Goal: Find contact information: Find contact information

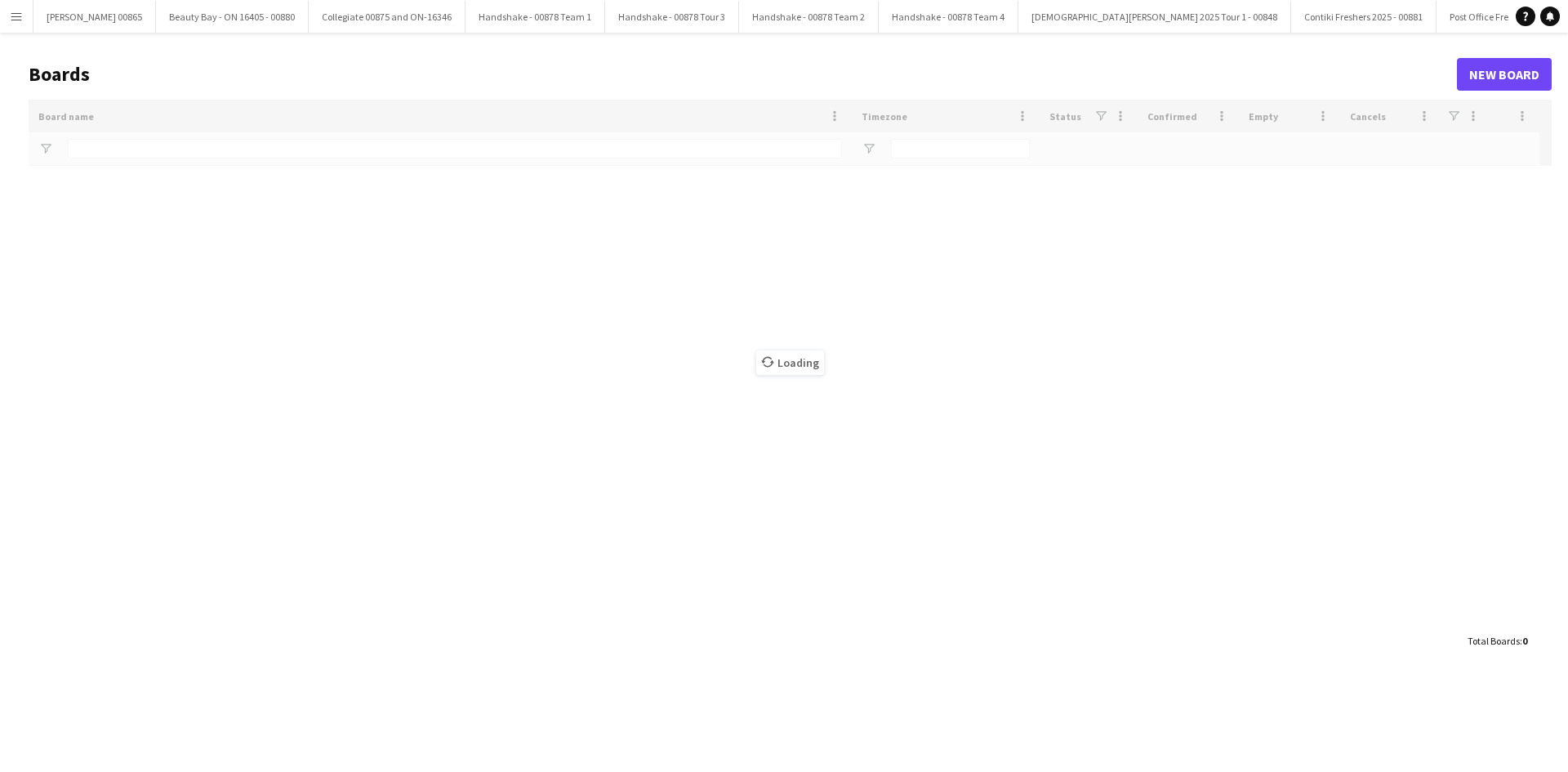
type input "****"
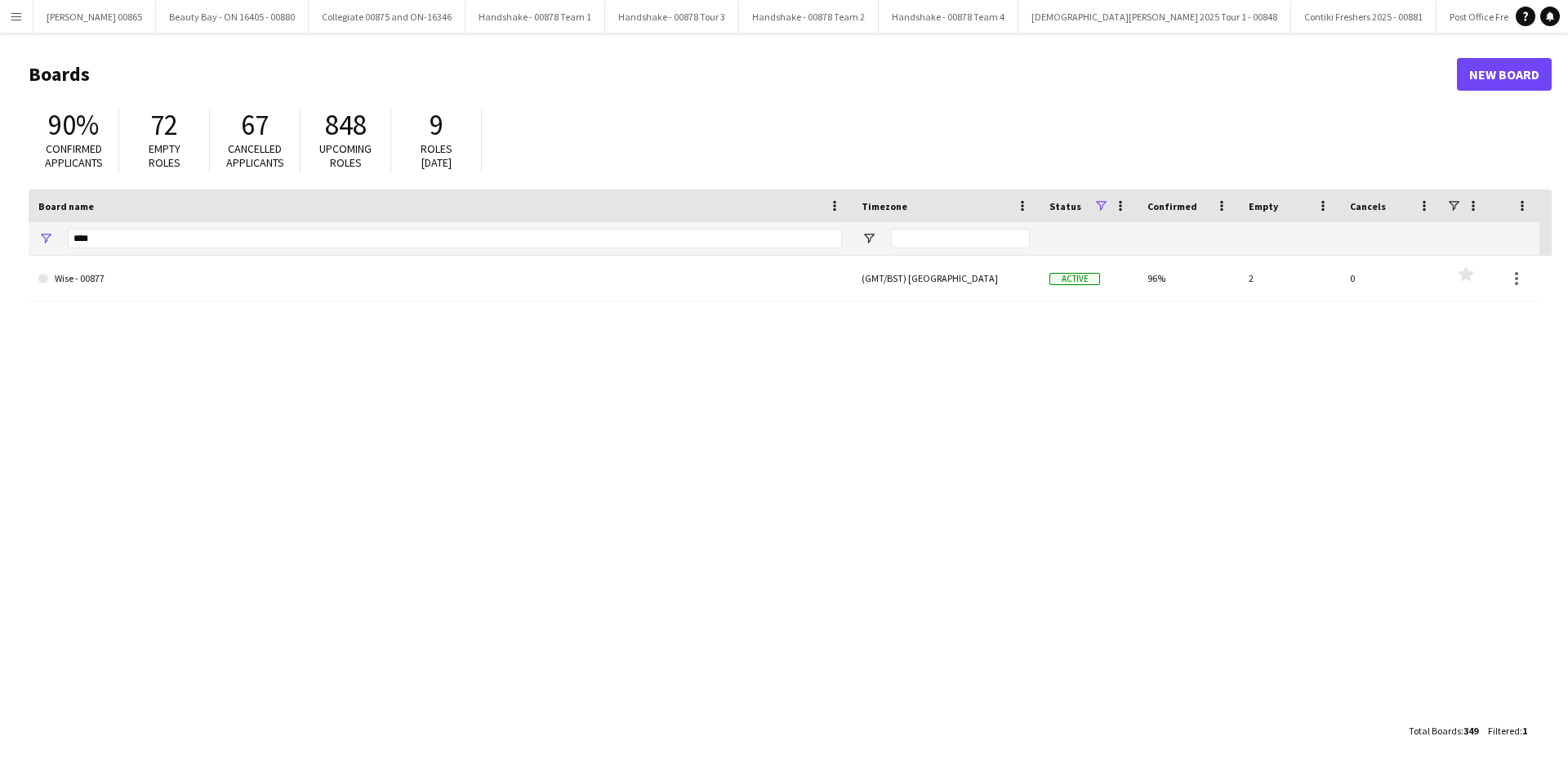
click at [32, 24] on div "[PERSON_NAME] 00865 Close [GEOGRAPHIC_DATA] - ON 16405 - 00880 Close Collegiate…" at bounding box center [771, 16] width 1477 height 32
click at [27, 17] on button "Menu" at bounding box center [16, 16] width 32 height 32
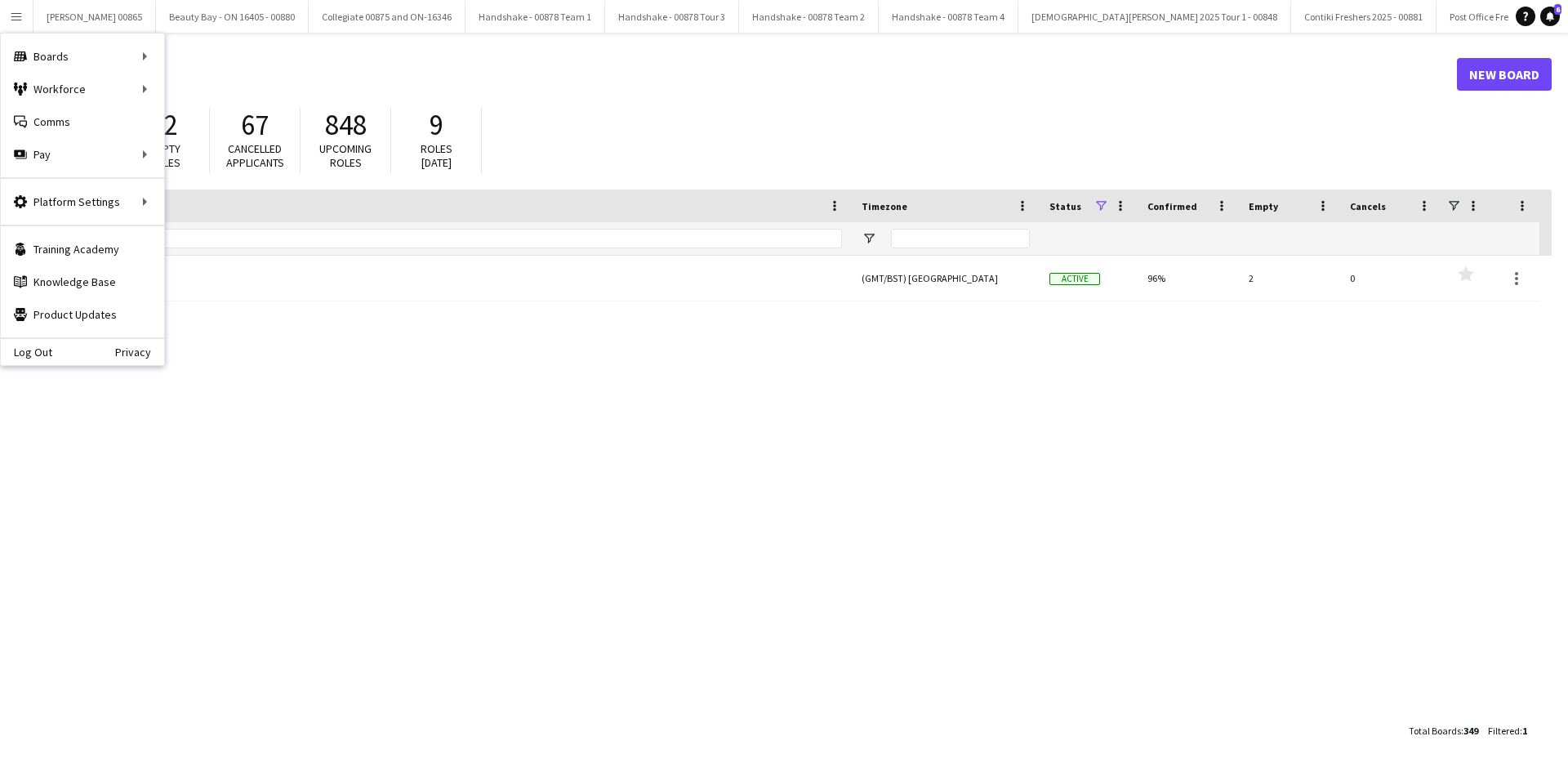
click at [733, 45] on main "Boards New Board 90% Confirmed applicants 72 Empty roles 67 Cancelled applicant…" at bounding box center [784, 402] width 1568 height 739
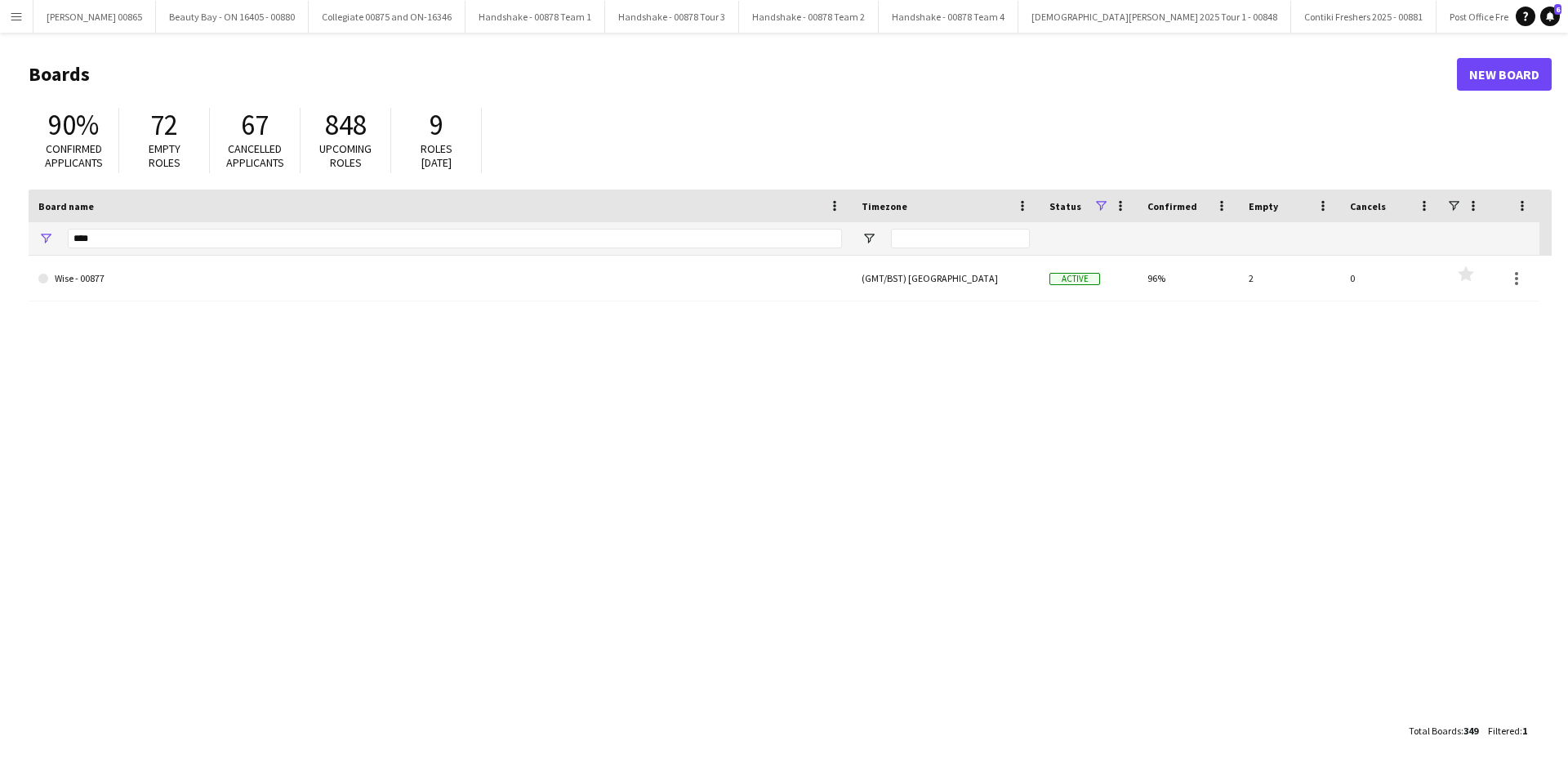
drag, startPoint x: 132, startPoint y: 252, endPoint x: 133, endPoint y: 232, distance: 20.0
click at [132, 252] on div "****" at bounding box center [455, 238] width 774 height 32
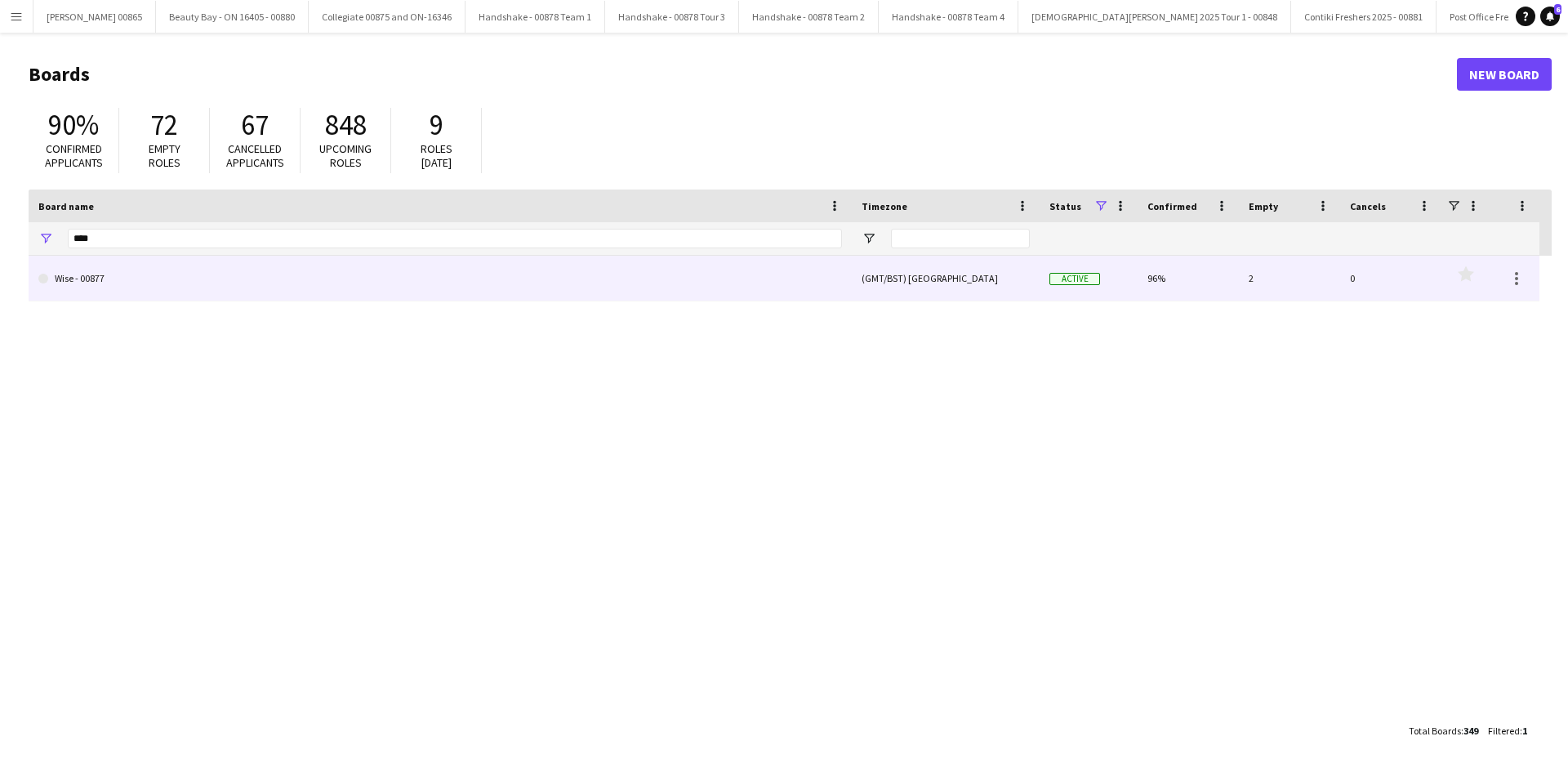
click at [99, 282] on link "Wise - 00877" at bounding box center [440, 278] width 804 height 46
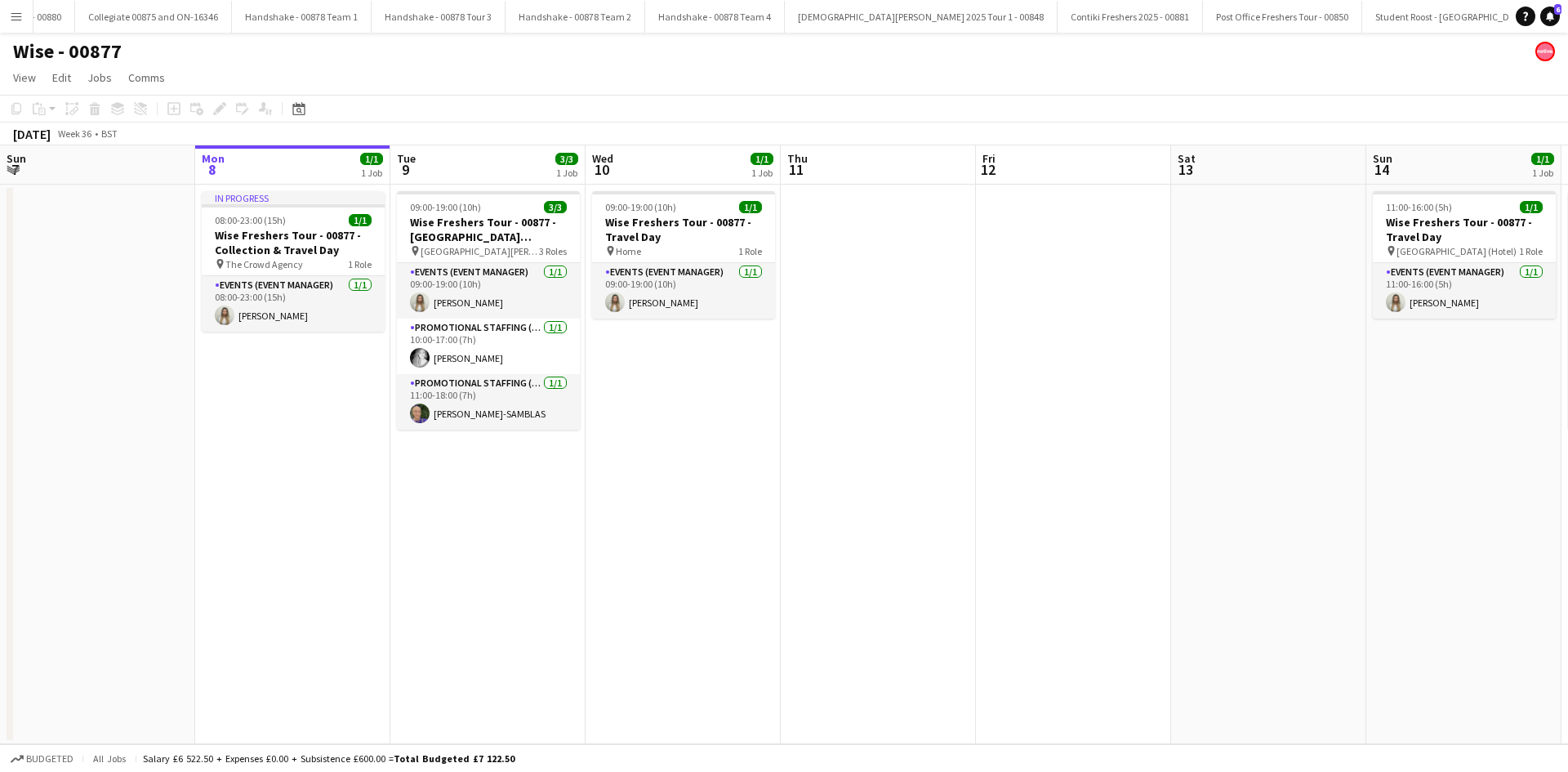
scroll to position [0, 257]
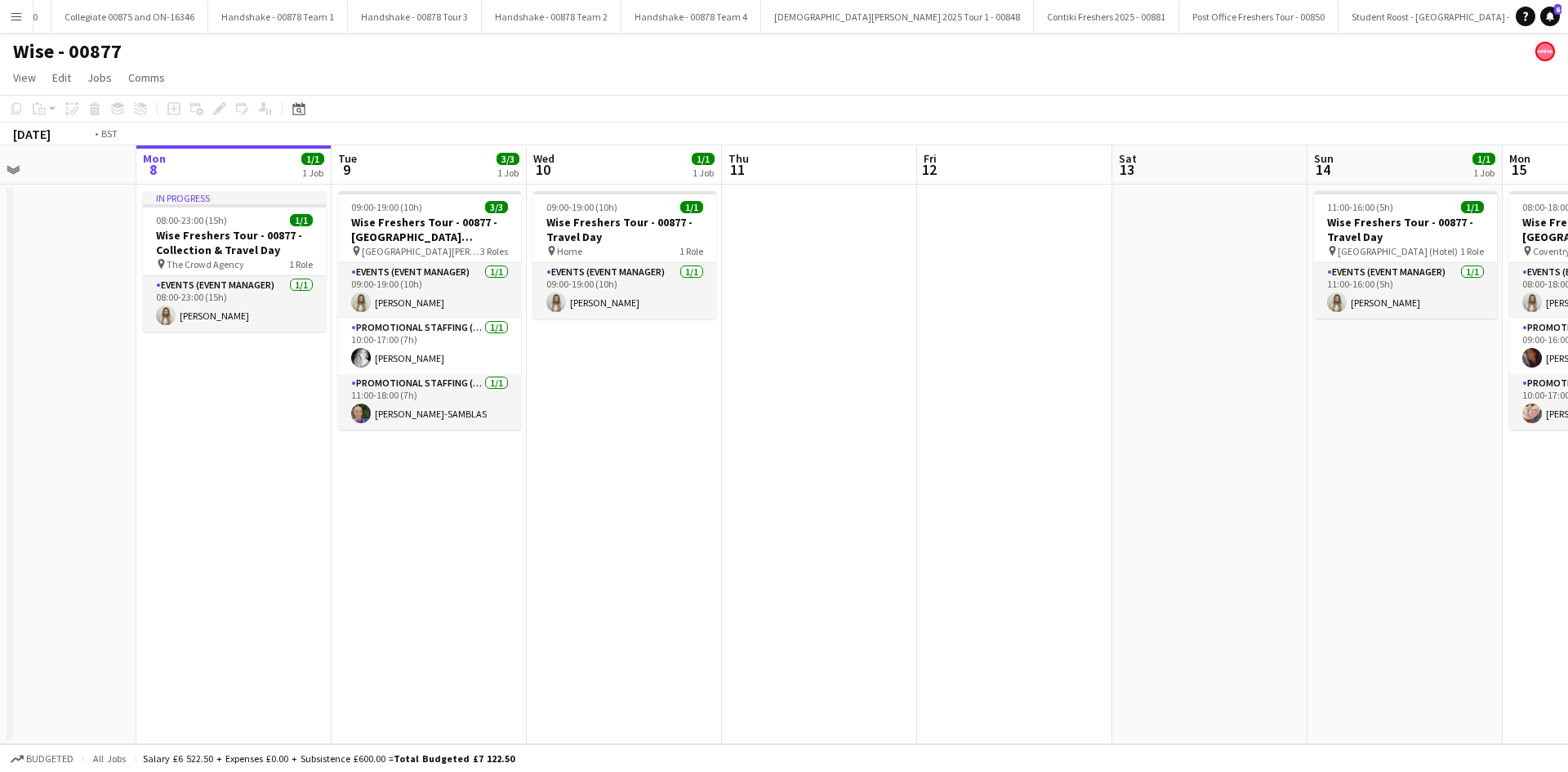
click at [567, 384] on app-calendar-viewport "Fri 5 Sat 6 Sun 7 Mon 8 1/1 1 Job Tue 9 3/3 1 Job Wed 10 1/1 1 Job Thu 11 Fri 1…" at bounding box center [784, 445] width 1568 height 599
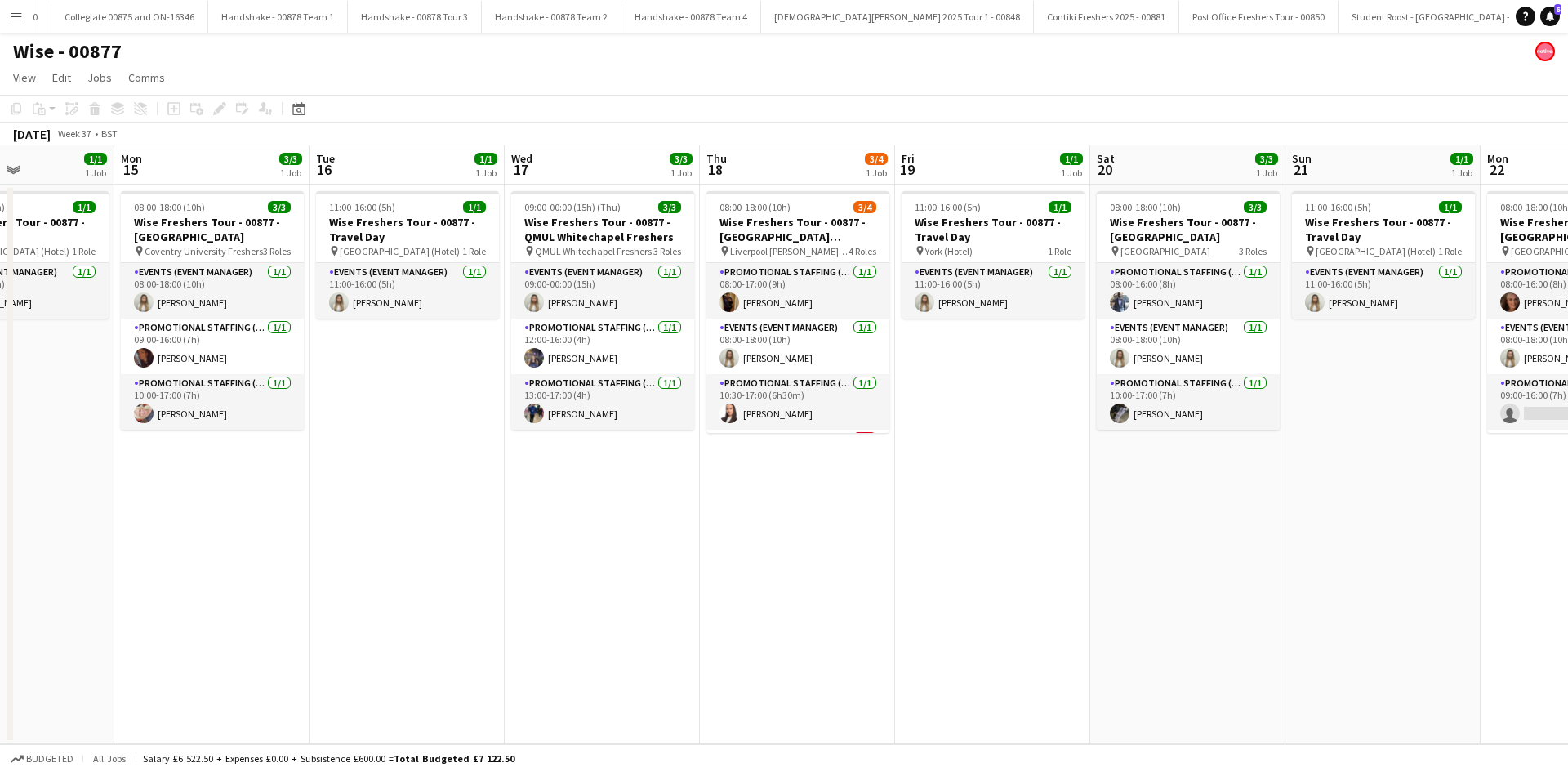
drag, startPoint x: 659, startPoint y: 420, endPoint x: 504, endPoint y: 420, distance: 155.0
click at [504, 420] on app-calendar-viewport "Thu 11 Fri 12 Sat 13 Sun 14 1/1 1 Job Mon 15 3/3 1 Job Tue 16 1/1 1 Job Wed 17 …" at bounding box center [784, 445] width 1568 height 599
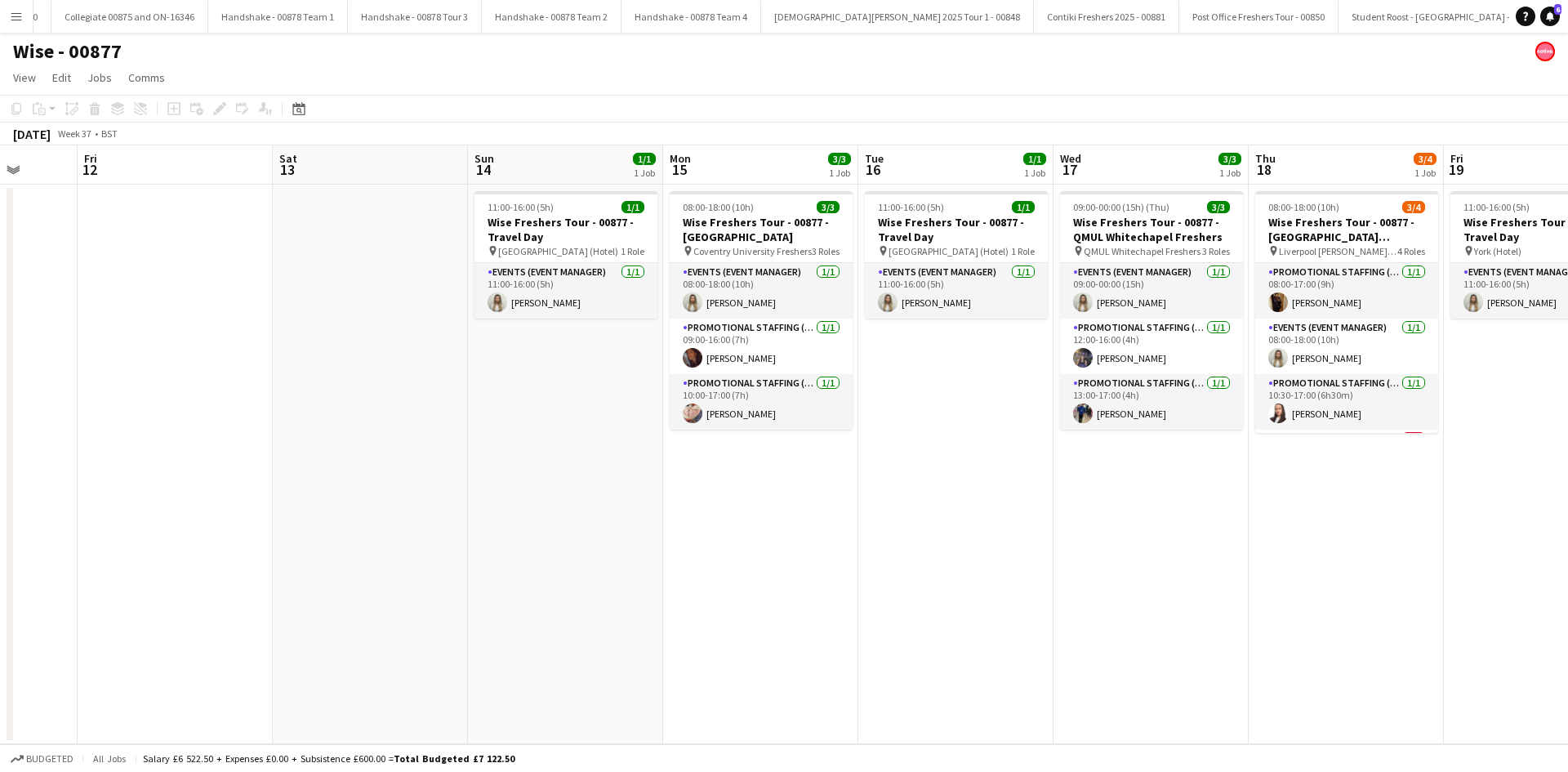
scroll to position [0, 466]
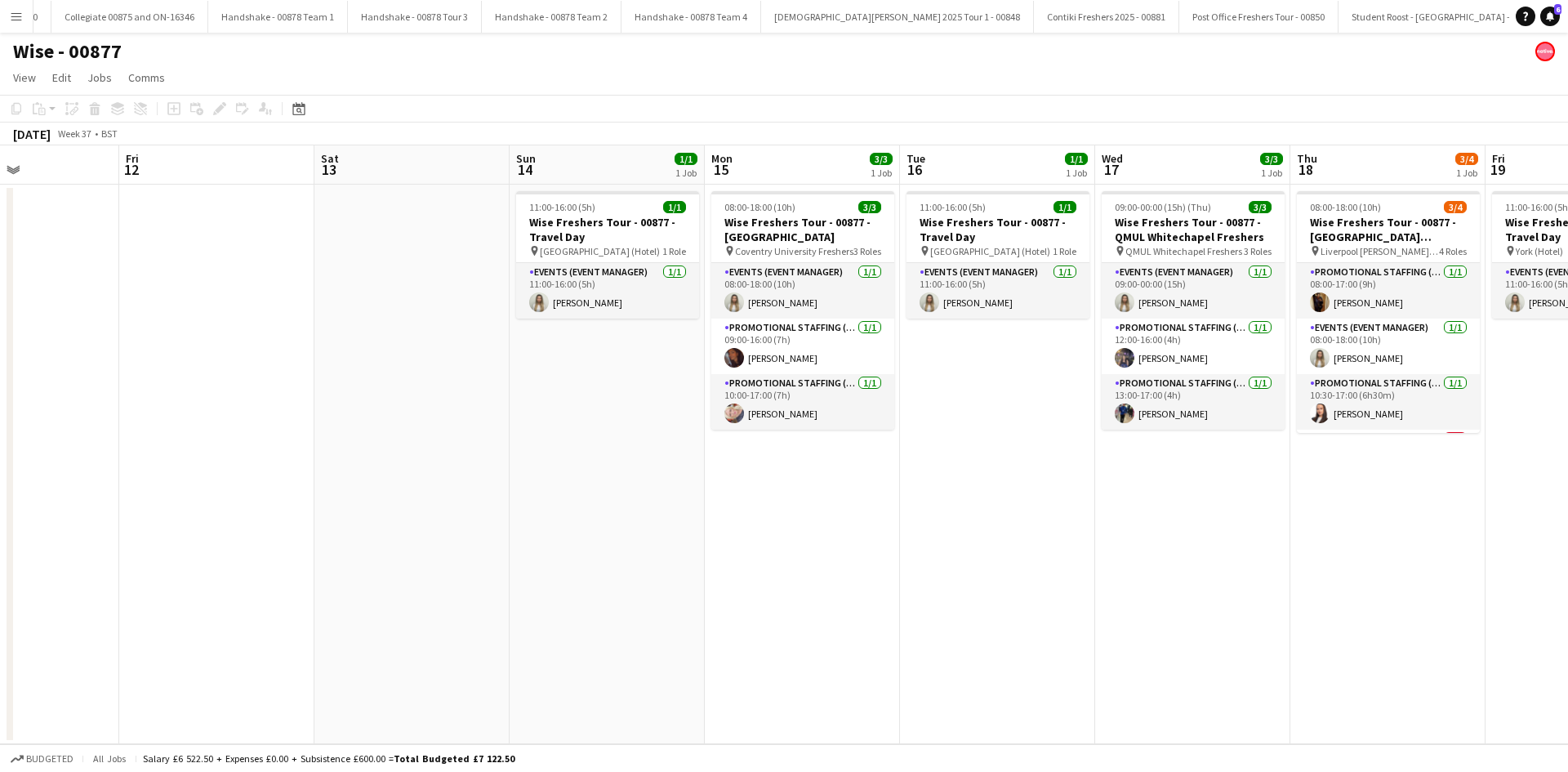
drag, startPoint x: 913, startPoint y: 420, endPoint x: 955, endPoint y: 414, distance: 42.4
click at [955, 414] on app-calendar-viewport "Tue 9 3/3 1 Job Wed 10 1/1 1 Job Thu 11 Fri 12 Sat 13 Sun 14 1/1 1 Job Mon 15 3…" at bounding box center [784, 445] width 1568 height 599
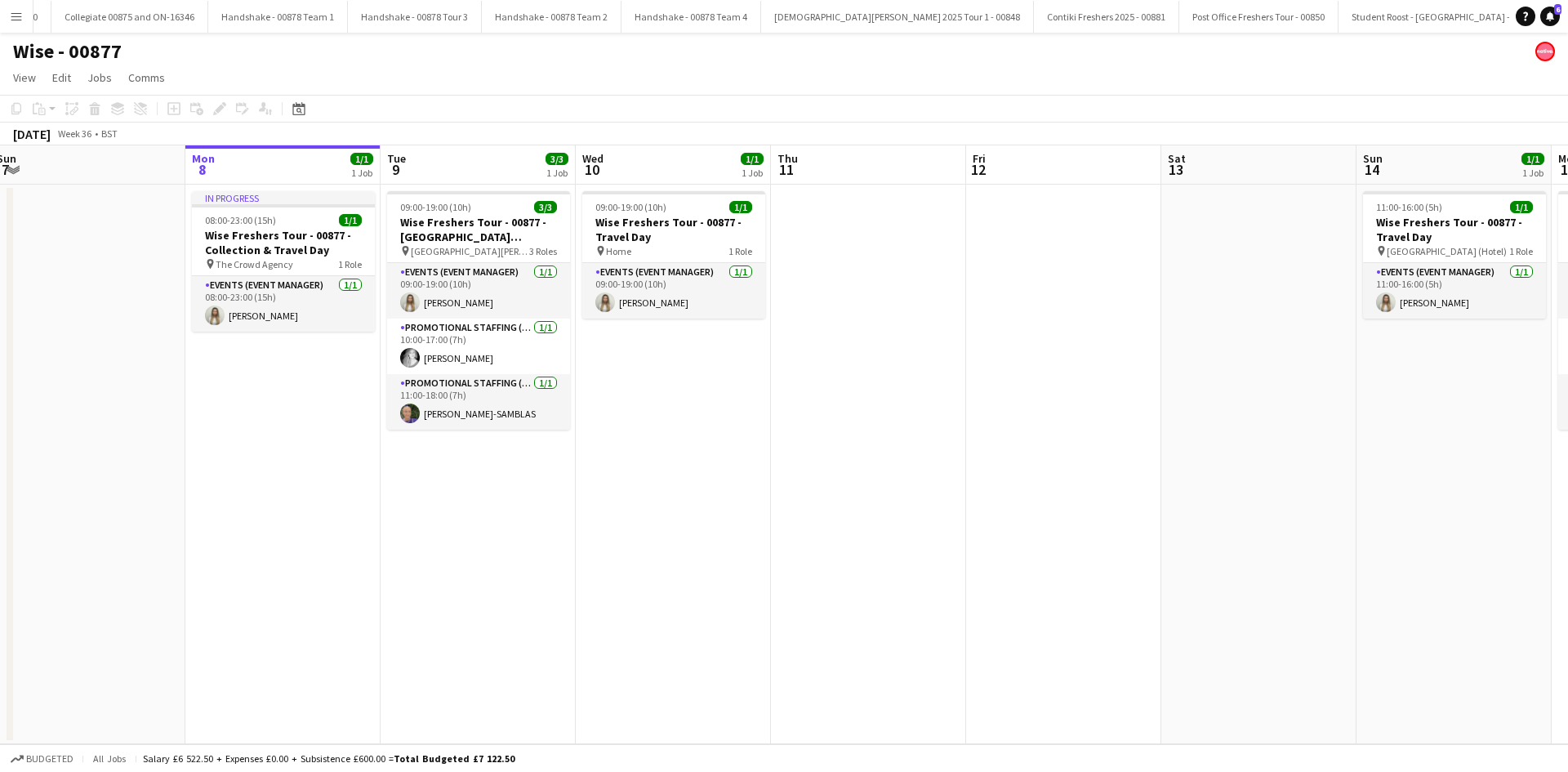
drag, startPoint x: 466, startPoint y: 412, endPoint x: 725, endPoint y: 403, distance: 259.2
click at [1186, 403] on app-calendar-viewport "Fri 5 Sat 6 Sun 7 Mon 8 1/1 1 Job Tue 9 3/3 1 Job Wed 10 1/1 1 Job Thu 11 Fri 1…" at bounding box center [784, 445] width 1568 height 599
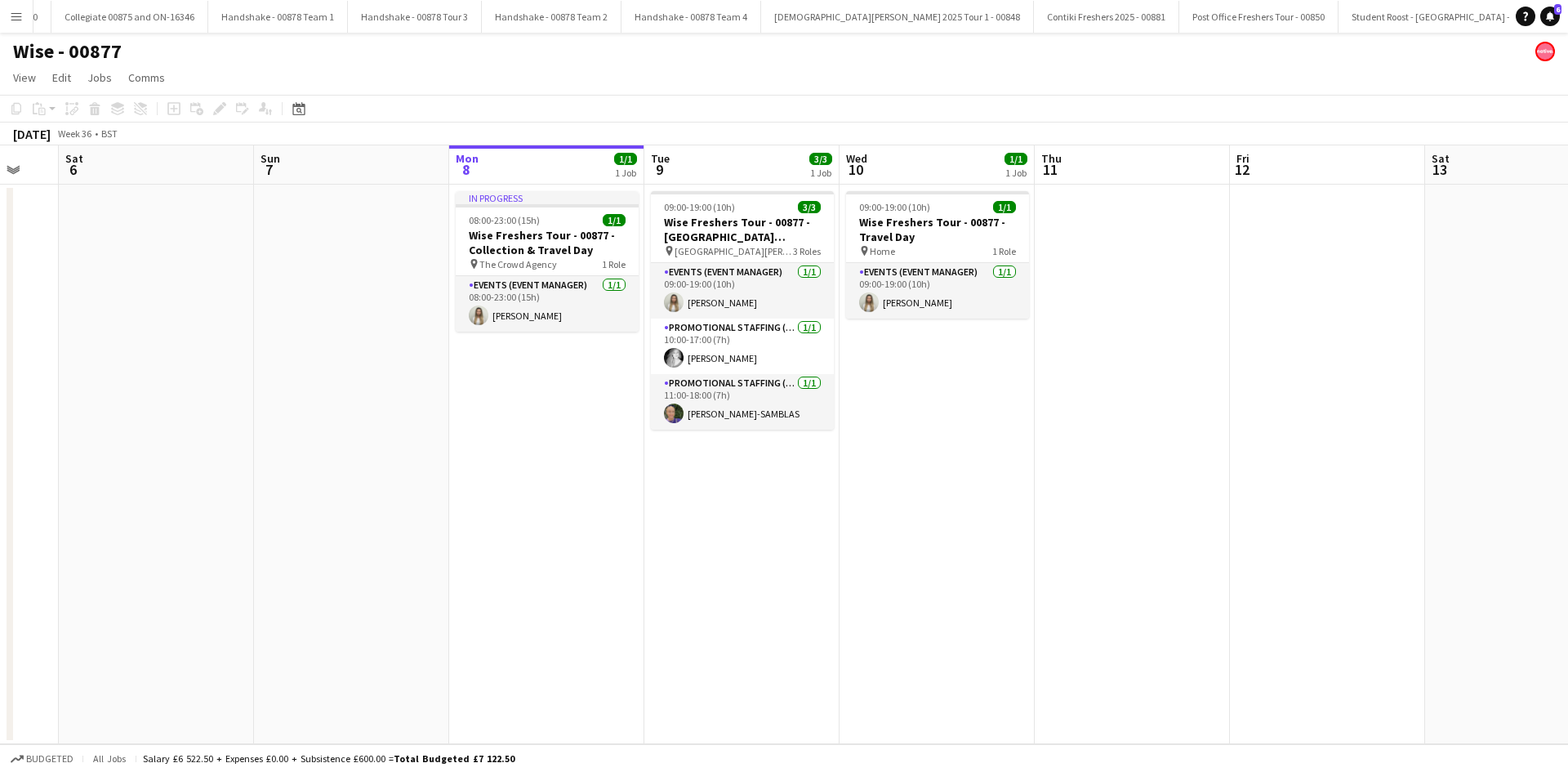
scroll to position [0, 348]
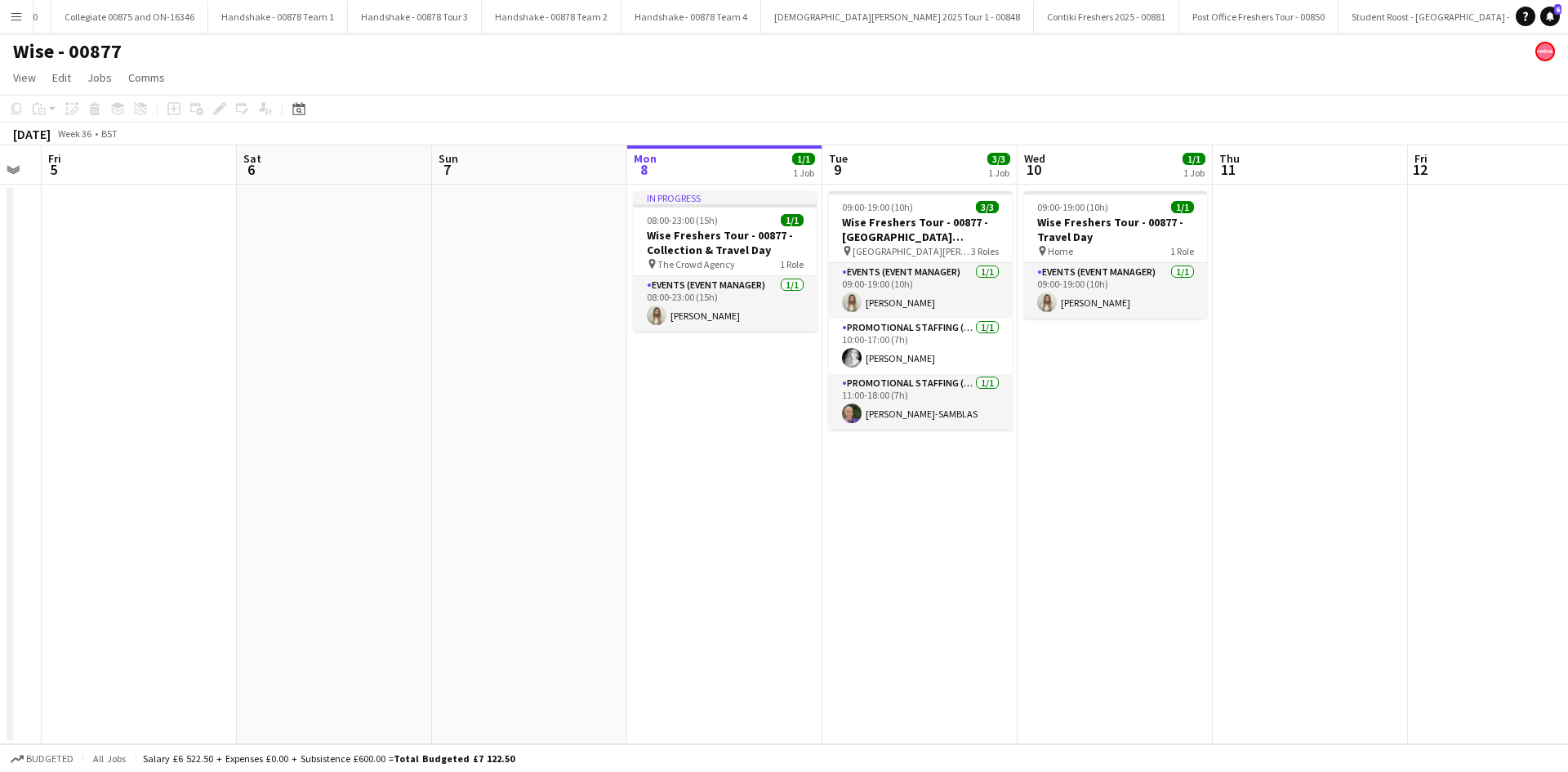
drag, startPoint x: 527, startPoint y: 395, endPoint x: 1095, endPoint y: 429, distance: 569.0
click at [1095, 429] on app-calendar-viewport "Wed 3 Thu 4 Fri 5 Sat 6 Sun 7 Mon 8 1/1 1 Job Tue 9 3/3 1 Job Wed 10 1/1 1 Job …" at bounding box center [784, 445] width 1568 height 599
click at [908, 354] on app-card-role "Promotional Staffing (Brand Ambassadors) [DATE] 10:00-17:00 (7h) [PERSON_NAME]" at bounding box center [920, 346] width 183 height 56
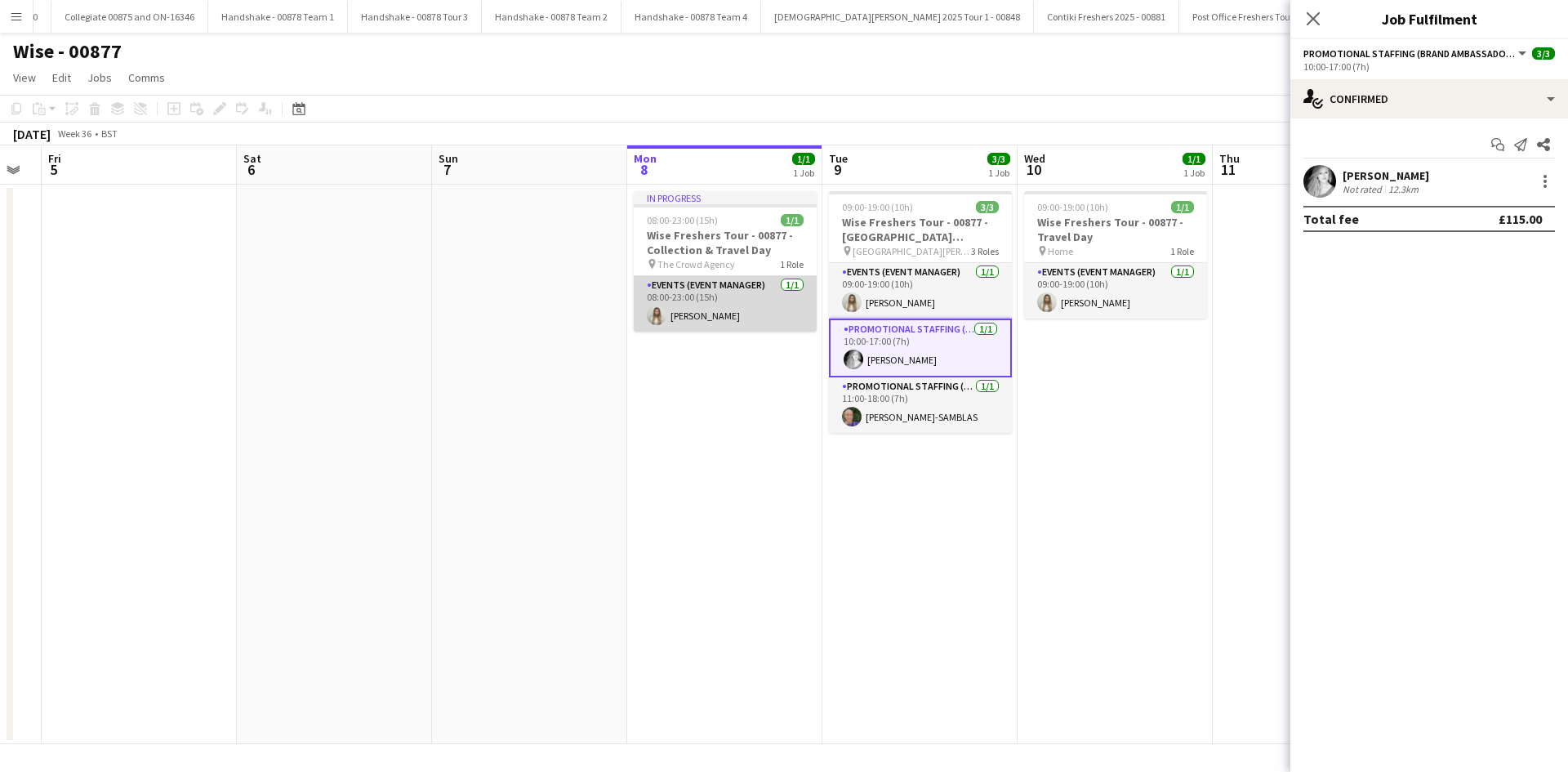
click at [747, 303] on app-card-role "Events (Event Manager) [DATE] 08:00-23:00 (15h) [PERSON_NAME]" at bounding box center [725, 304] width 183 height 56
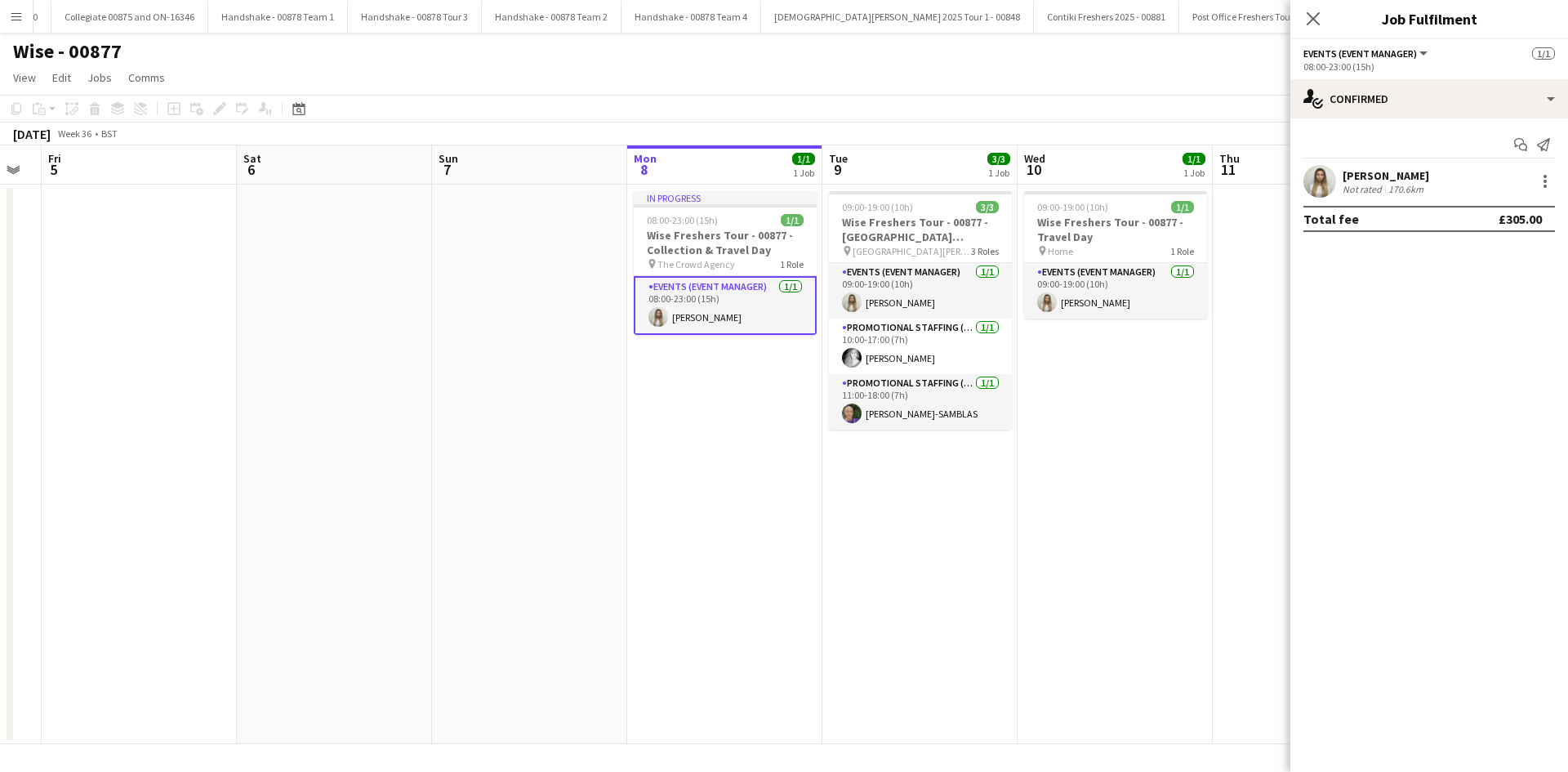
click at [696, 303] on app-card-role "Events (Event Manager) [DATE] 08:00-23:00 (15h) [PERSON_NAME]" at bounding box center [725, 305] width 183 height 59
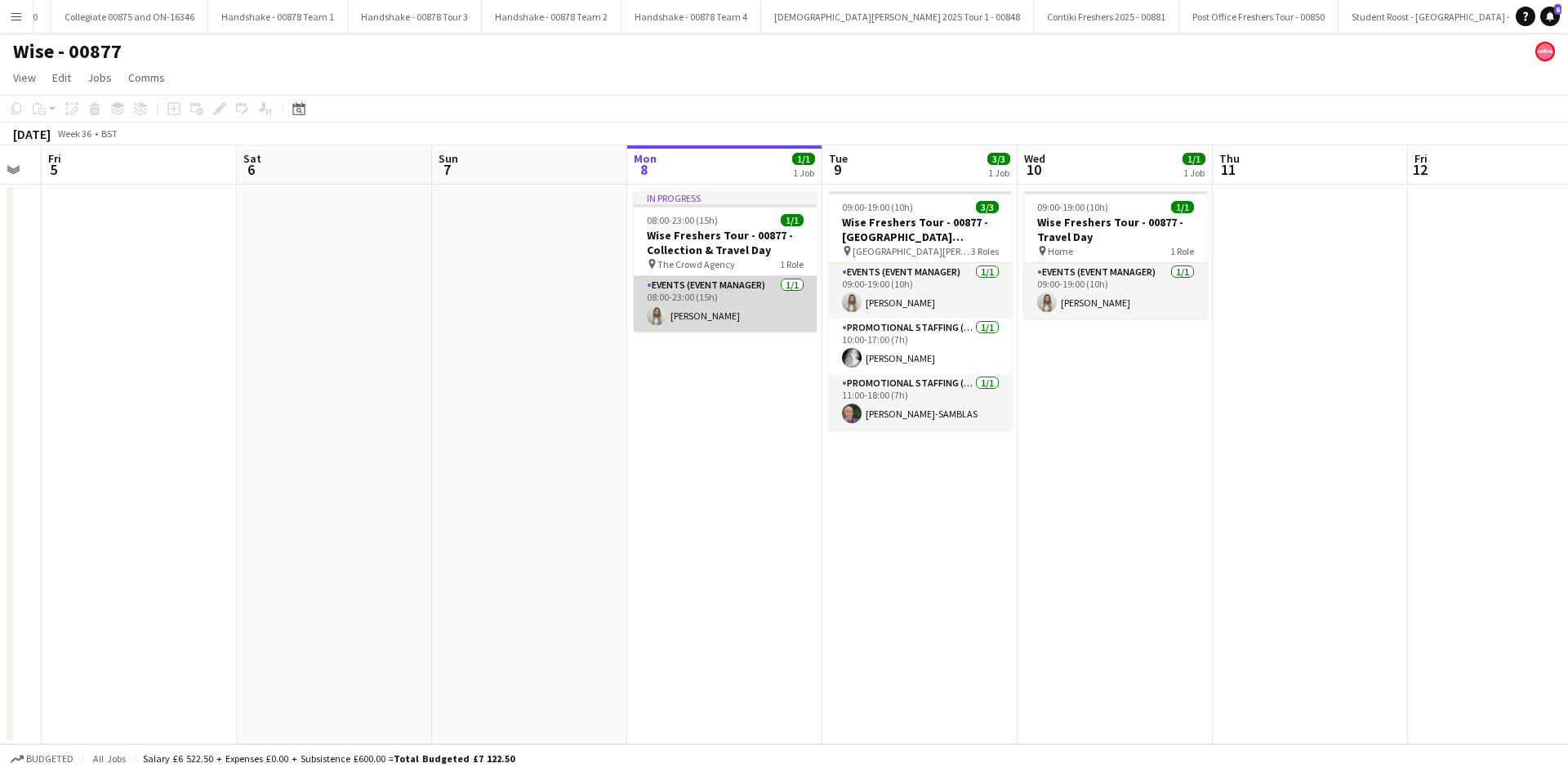
click at [774, 305] on app-card-role "Events (Event Manager) [DATE] 08:00-23:00 (15h) [PERSON_NAME]" at bounding box center [725, 304] width 183 height 56
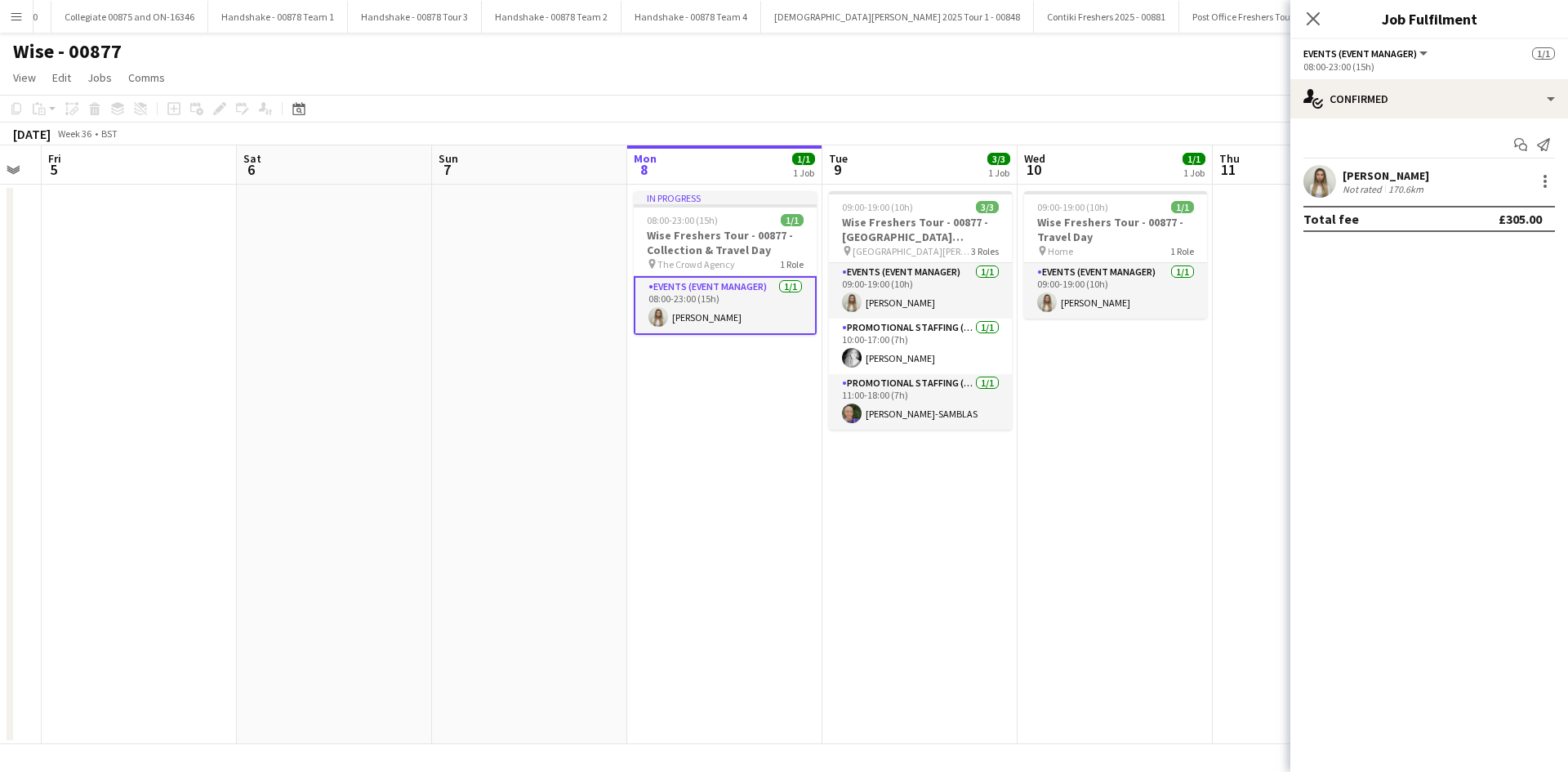
click at [1376, 181] on div "[PERSON_NAME]" at bounding box center [1385, 176] width 86 height 15
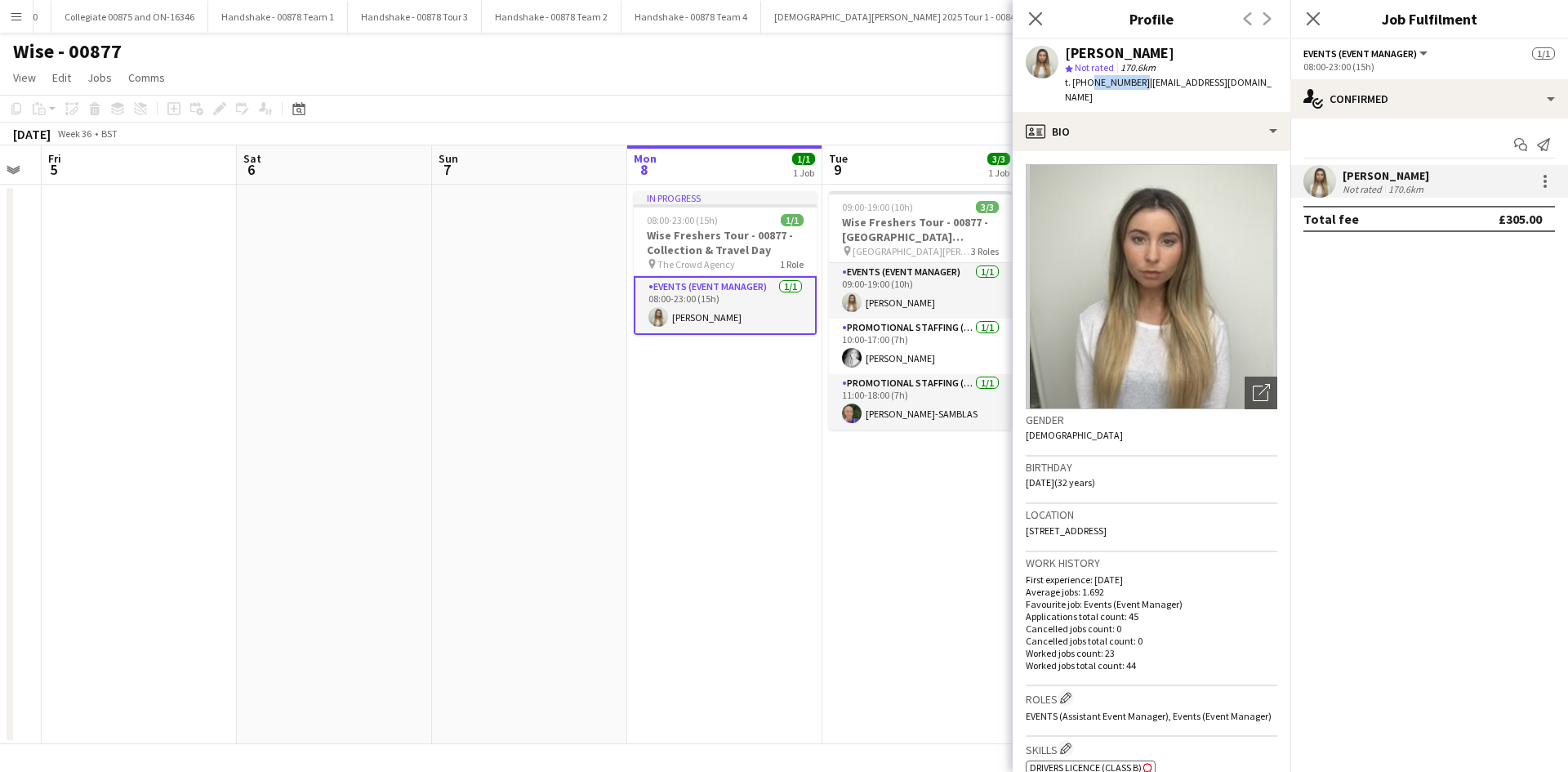
drag, startPoint x: 1088, startPoint y: 81, endPoint x: 1134, endPoint y: 87, distance: 46.4
click at [1134, 87] on span "t. [PHONE_NUMBER]" at bounding box center [1108, 82] width 85 height 12
copy span "7905623930"
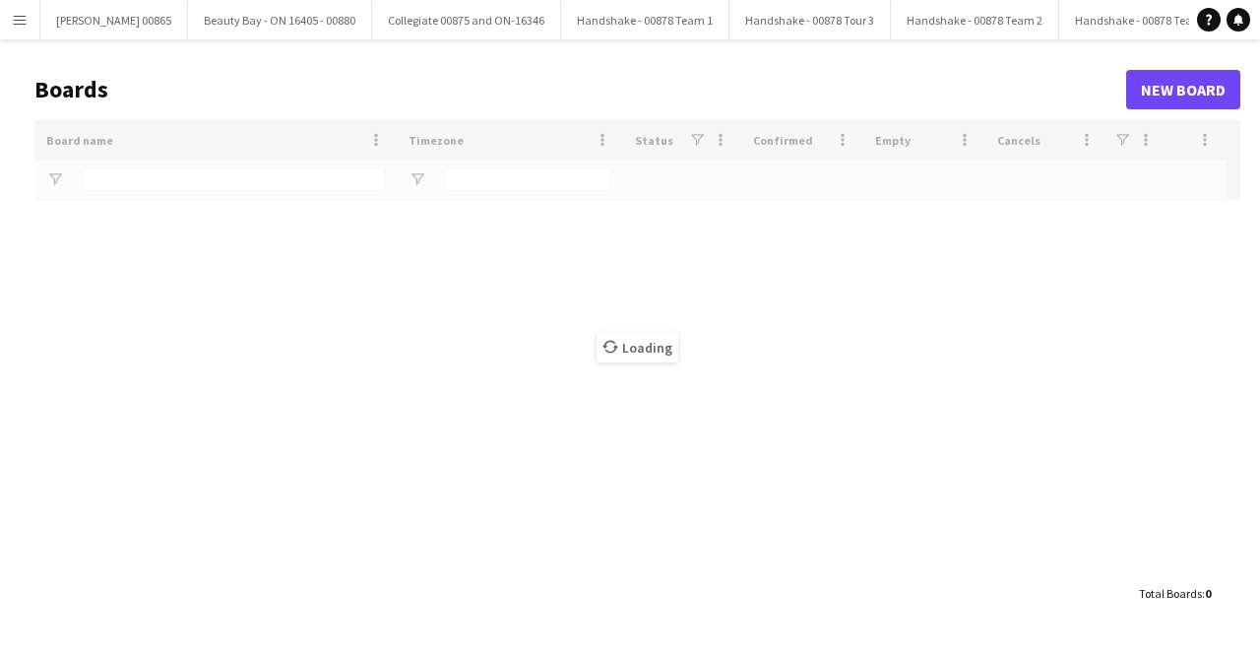
type input "****"
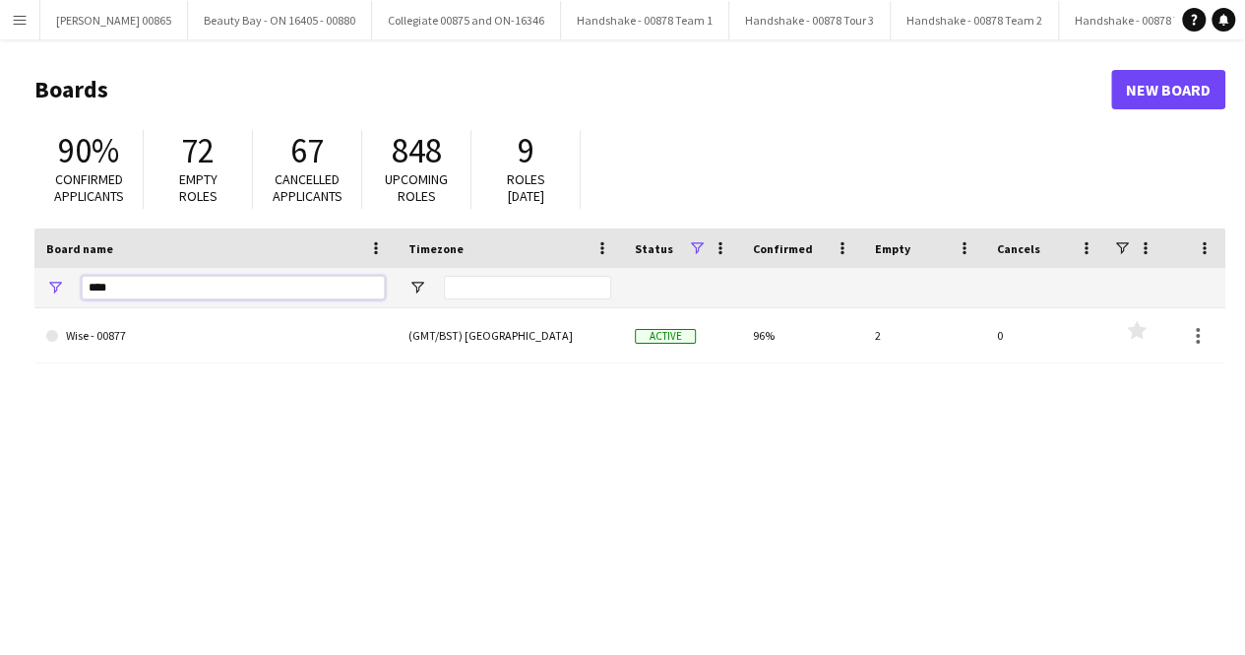
click at [162, 278] on input "****" at bounding box center [233, 288] width 303 height 24
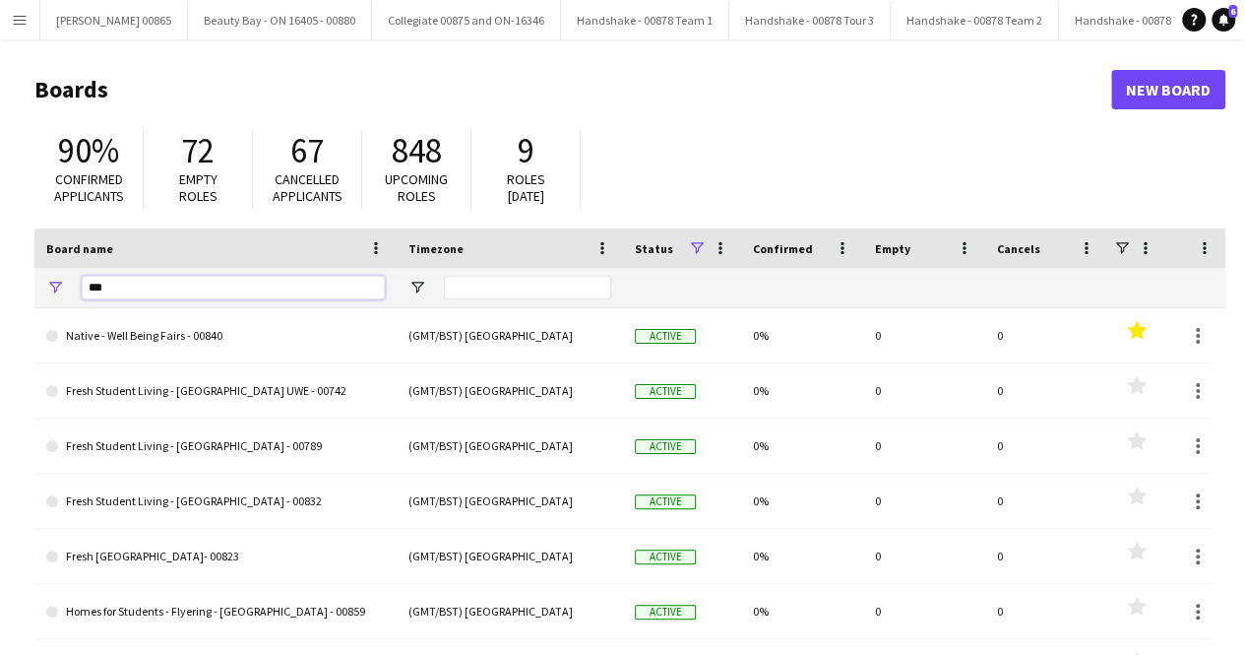
type input "****"
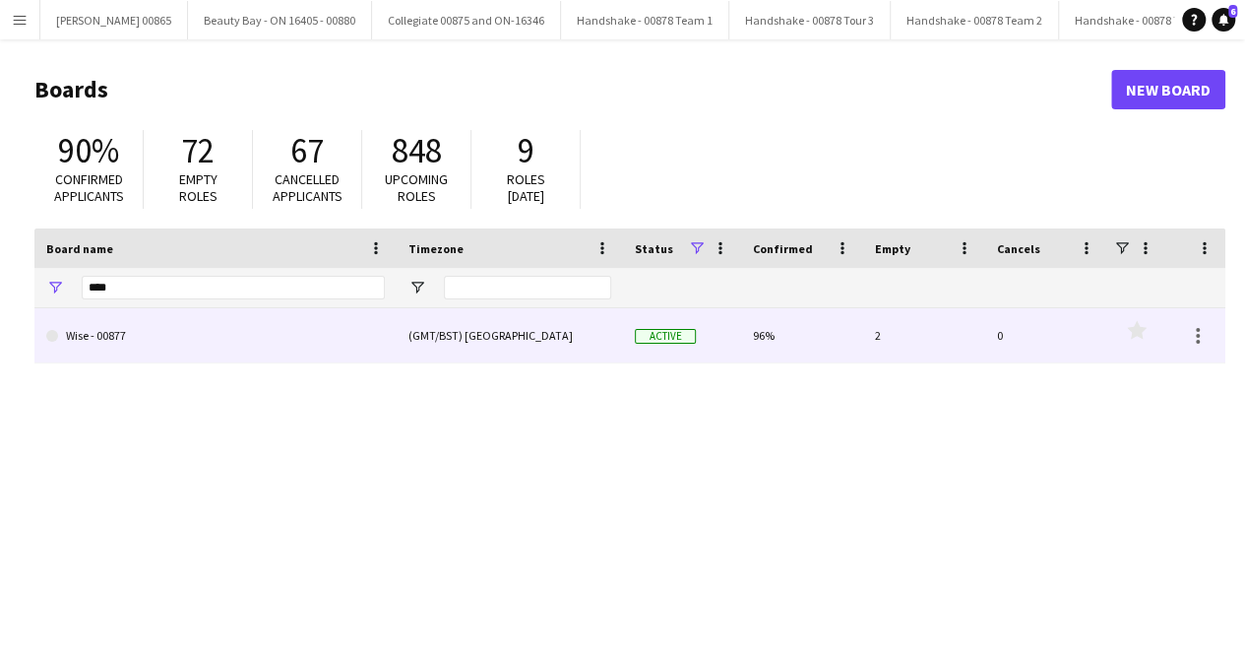
click at [230, 342] on link "Wise - 00877" at bounding box center [215, 335] width 339 height 55
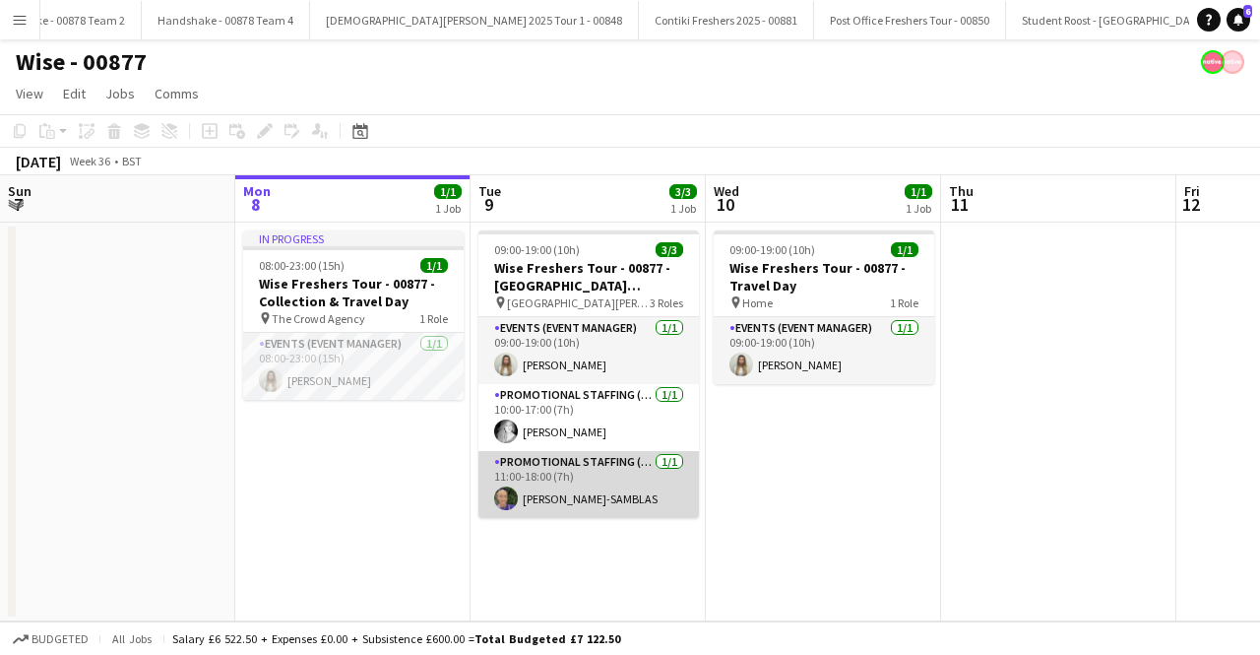
scroll to position [0, 935]
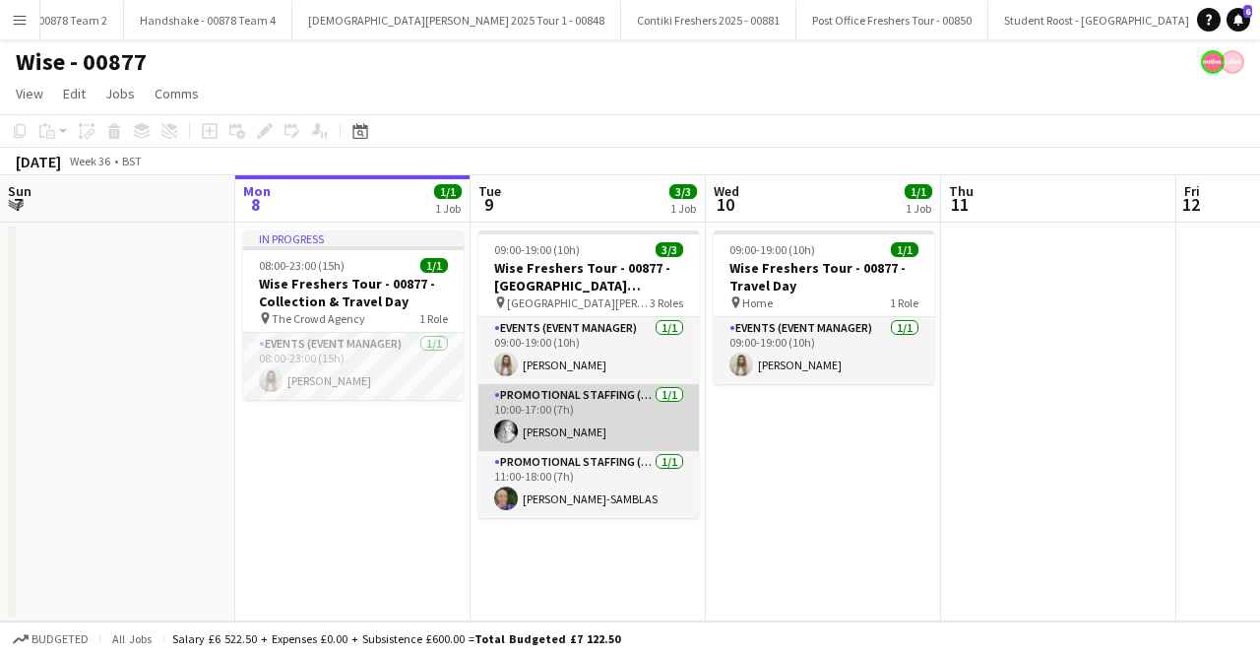
click at [573, 430] on app-card-role "Promotional Staffing (Brand Ambassadors) [DATE] 10:00-17:00 (7h) [PERSON_NAME]" at bounding box center [588, 417] width 221 height 67
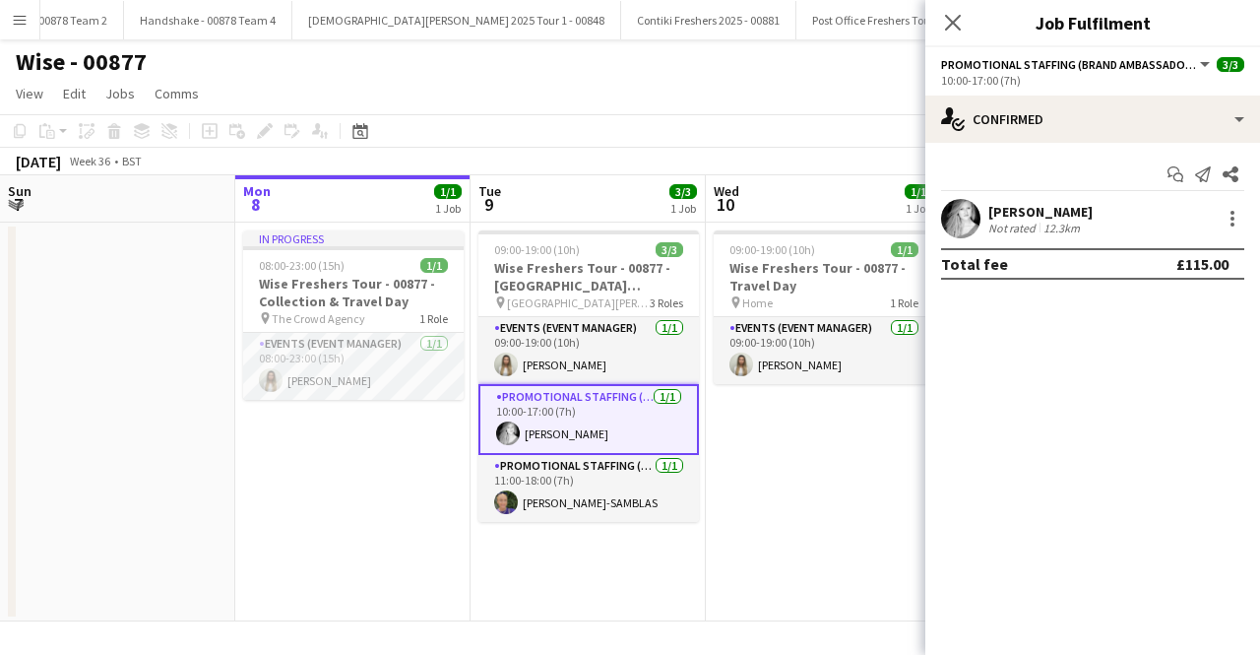
click at [1029, 212] on div "[PERSON_NAME]" at bounding box center [1040, 212] width 104 height 18
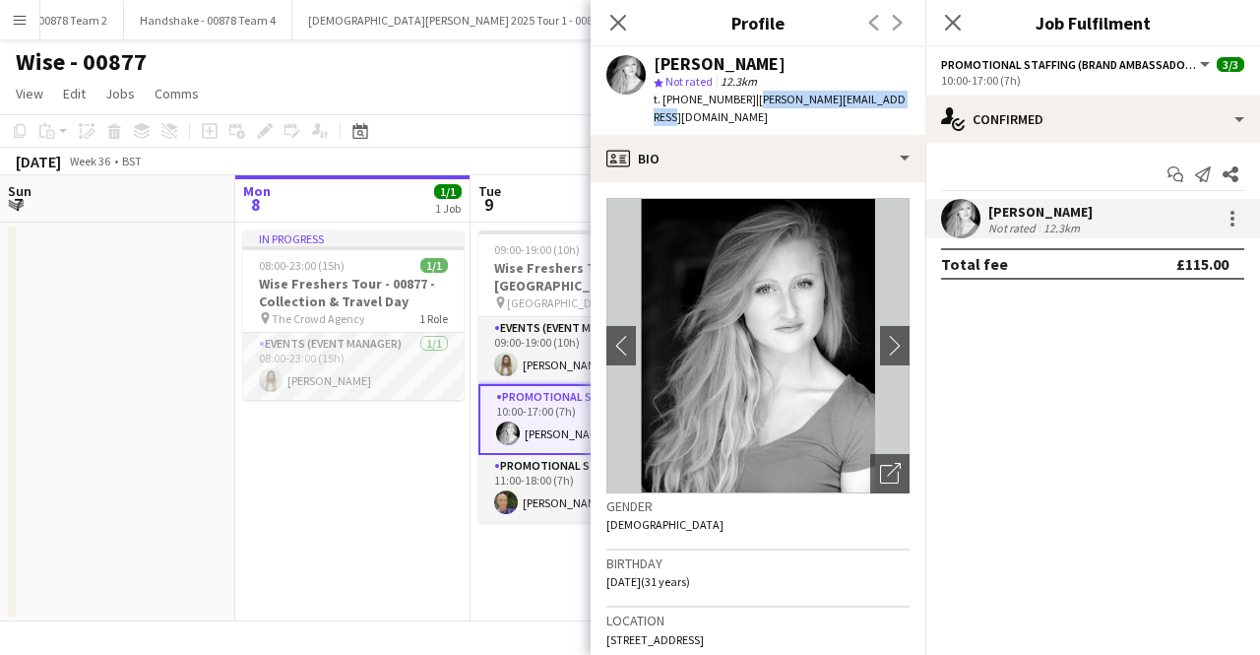
drag, startPoint x: 892, startPoint y: 98, endPoint x: 747, endPoint y: 96, distance: 144.7
click at [747, 96] on div "Emily Buchanan star Not rated 12.3km t. +447872436554 | emily.bee.94@hotmail.co…" at bounding box center [758, 91] width 335 height 88
copy span "emily.bee.94@hotmail.co.uk"
click at [546, 511] on app-card-role "Promotional Staffing (Brand Ambassadors) 1/1 11:00-18:00 (7h) OLIVIA BATHO-SAMB…" at bounding box center [588, 488] width 221 height 67
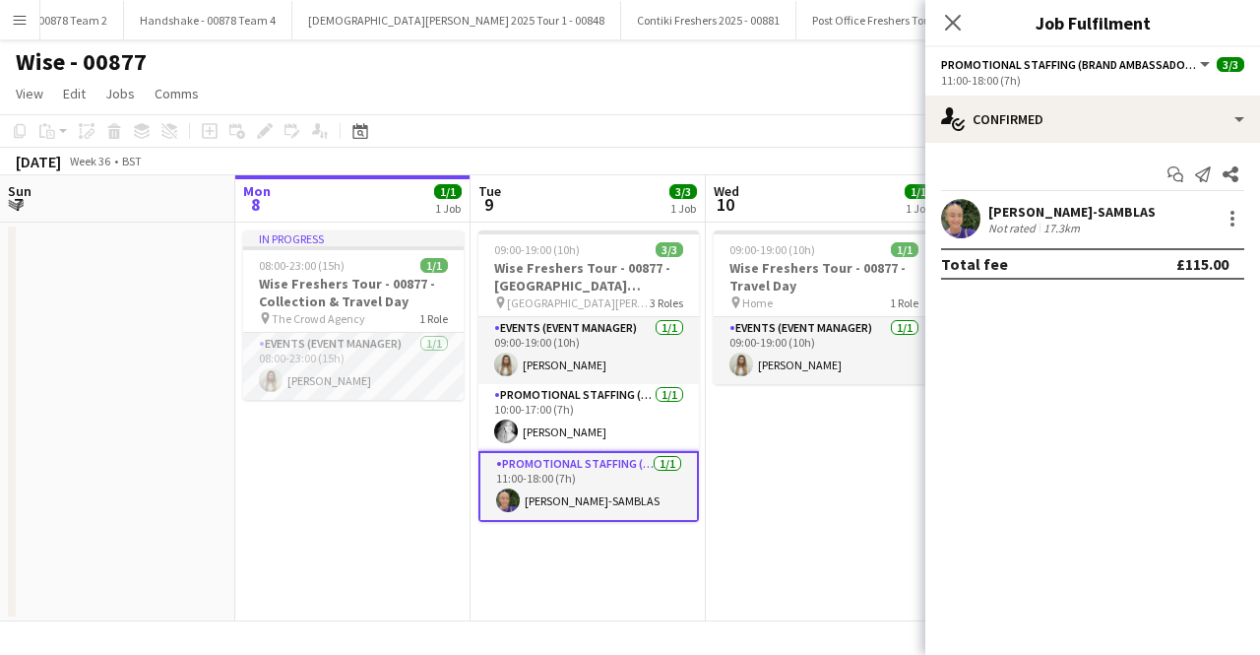
click at [553, 453] on app-card-role "Promotional Staffing (Brand Ambassadors) 1/1 11:00-18:00 (7h) OLIVIA BATHO-SAMB…" at bounding box center [588, 486] width 221 height 71
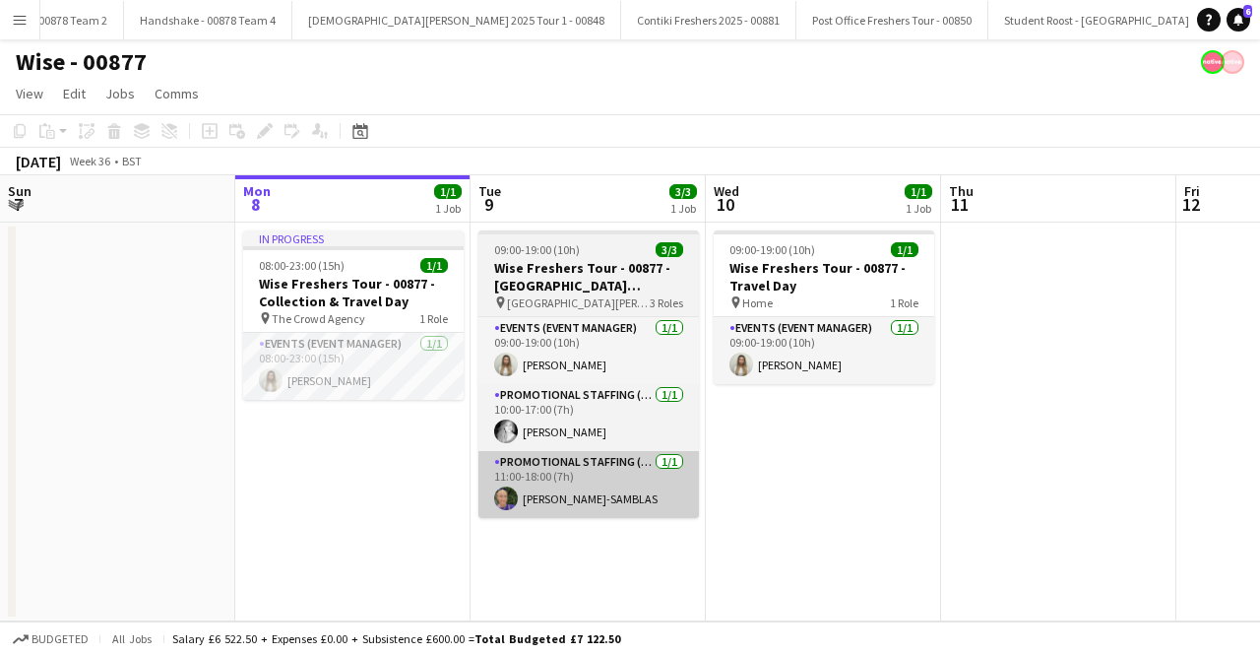
click at [622, 498] on app-card-role "Promotional Staffing (Brand Ambassadors) 1/1 11:00-18:00 (7h) OLIVIA BATHO-SAMB…" at bounding box center [588, 484] width 221 height 67
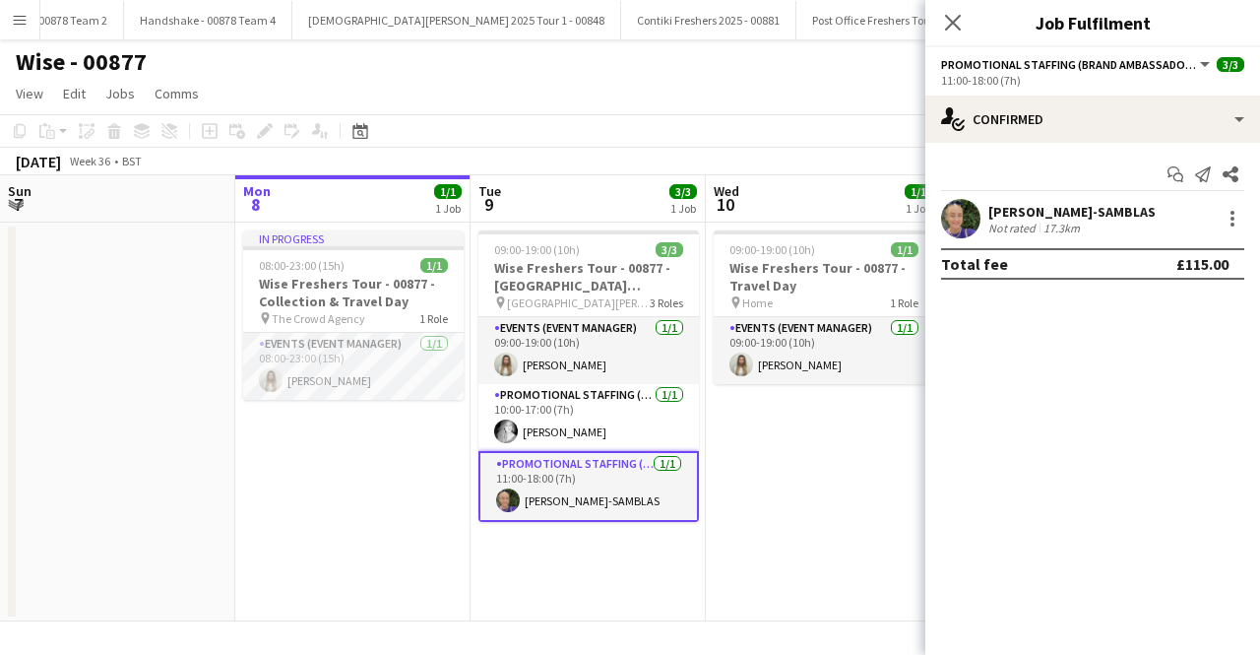
click at [1060, 218] on div "[PERSON_NAME]-SAMBLAS" at bounding box center [1071, 212] width 167 height 18
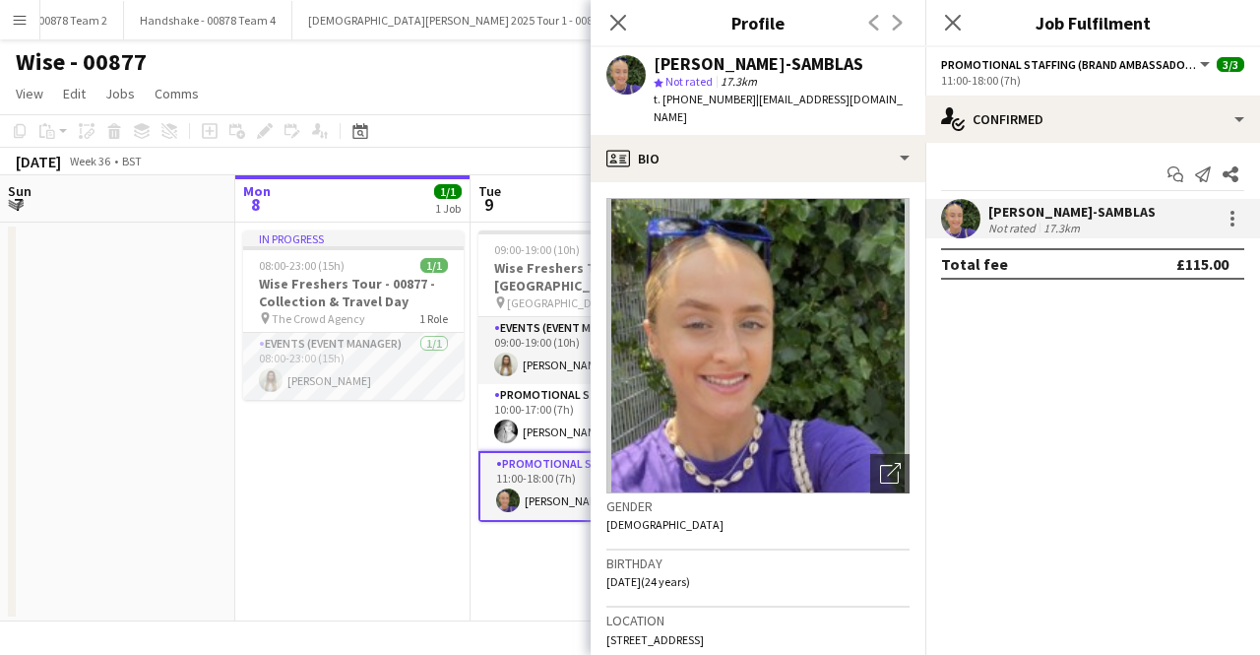
click at [744, 98] on span "t. +4407789727943" at bounding box center [705, 99] width 102 height 15
drag, startPoint x: 884, startPoint y: 101, endPoint x: 752, endPoint y: 101, distance: 131.9
click at [752, 101] on app-profile-header "OLIVIA BATHO-SAMBLAS star Not rated 17.3km t. +4407789727943 | oliviab.s77@gmai…" at bounding box center [758, 91] width 335 height 88
copy span "oliviab.s77@gmail.com"
